Goal: Check status

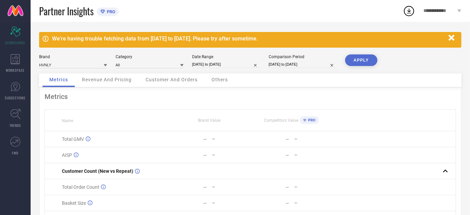
select select "8"
select select "2023"
select select "9"
select select "2023"
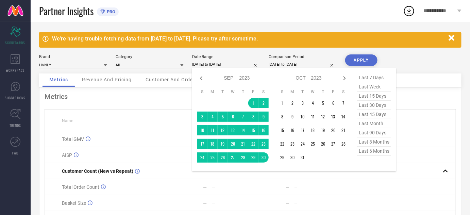
click at [206, 64] on input "[DATE] to [DATE]" at bounding box center [226, 64] width 68 height 7
click at [297, 97] on table "S M T W T F S 1 2 3 4 5 6 7 8 9 10 11 12 13 14 15 16 17 18 19 20 21 22 23 24 25…" at bounding box center [312, 126] width 71 height 80
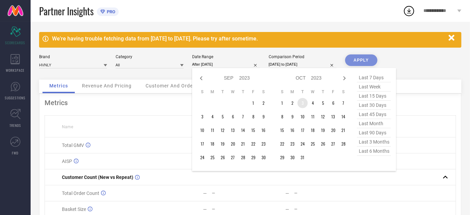
click at [303, 105] on td "3" at bounding box center [303, 103] width 10 height 10
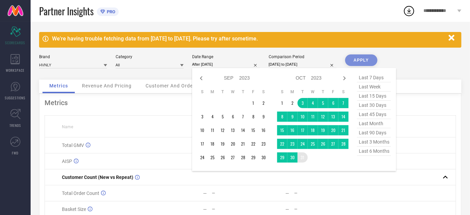
type input "[DATE] to [DATE]"
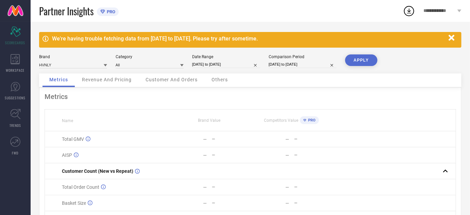
click at [353, 58] on button "APPLY" at bounding box center [361, 60] width 32 height 12
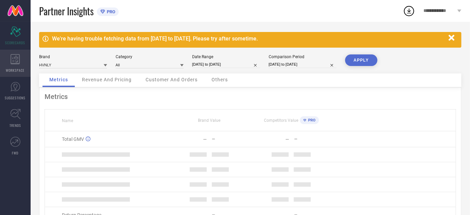
click at [11, 66] on div "WORKSPACE" at bounding box center [15, 63] width 31 height 27
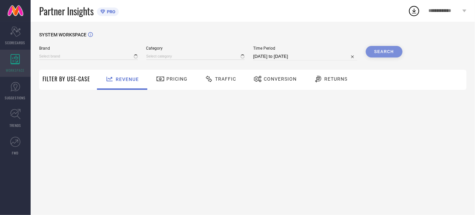
type input "HVNLY"
type input "All"
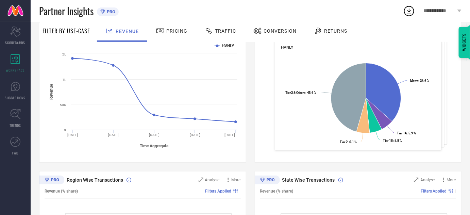
scroll to position [80, 0]
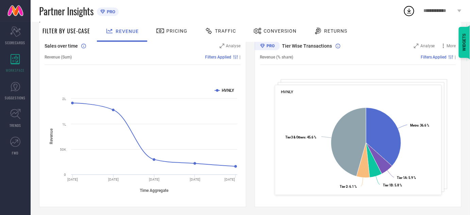
click at [257, 28] on icon at bounding box center [258, 31] width 9 height 8
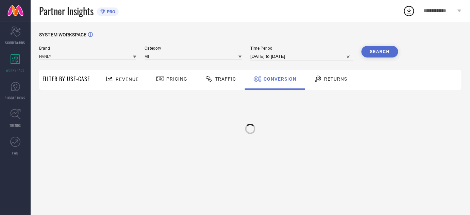
scroll to position [0, 0]
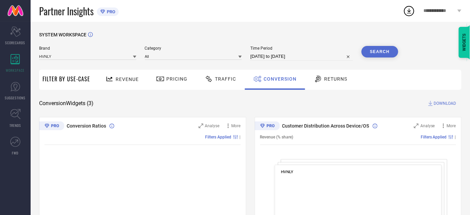
click at [200, 127] on icon at bounding box center [201, 126] width 4 height 4
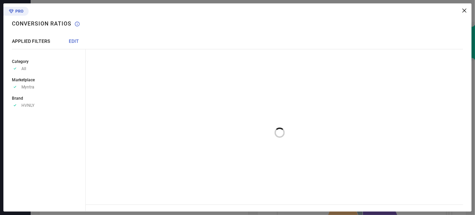
click at [464, 9] on icon at bounding box center [465, 11] width 4 height 4
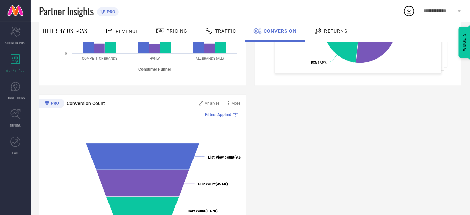
scroll to position [261, 0]
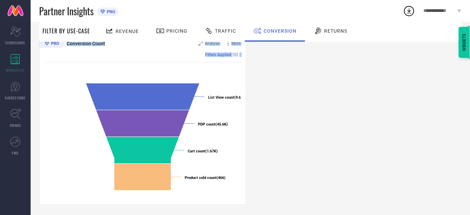
drag, startPoint x: 464, startPoint y: 189, endPoint x: 446, endPoint y: 21, distance: 168.4
